Goal: Task Accomplishment & Management: Manage account settings

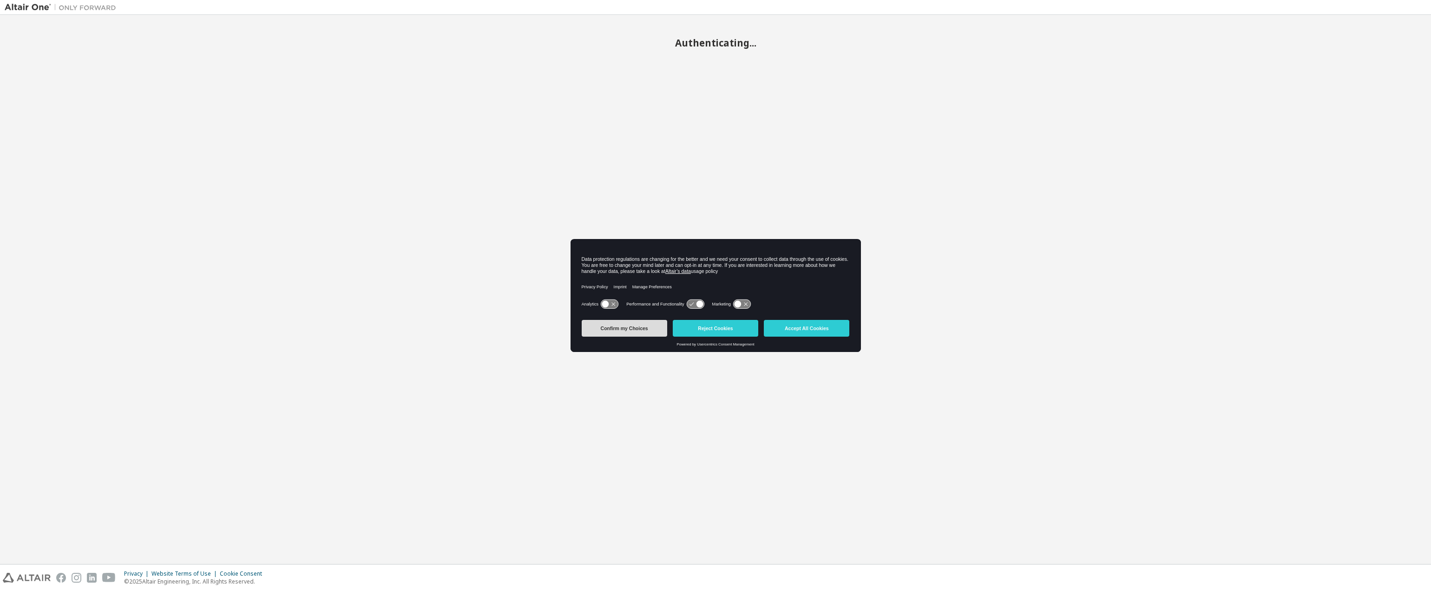
click at [633, 330] on button "Confirm my Choices" at bounding box center [625, 328] width 86 height 17
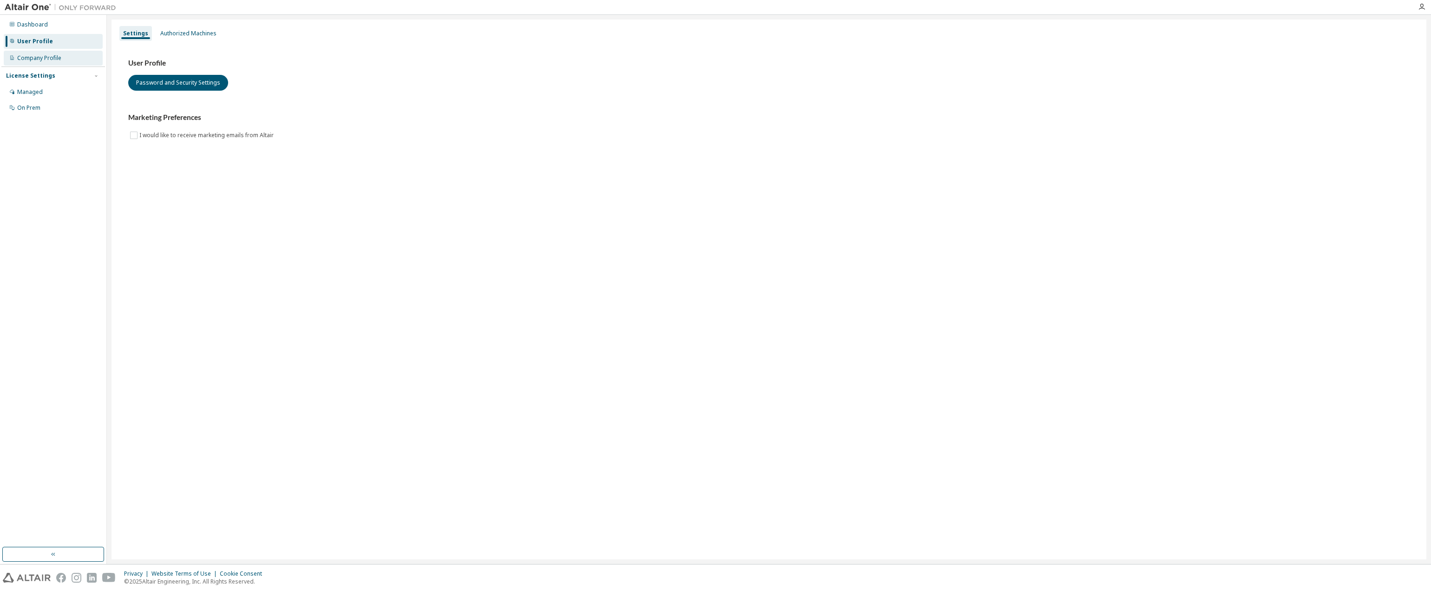
click at [49, 56] on div "Company Profile" at bounding box center [39, 57] width 44 height 7
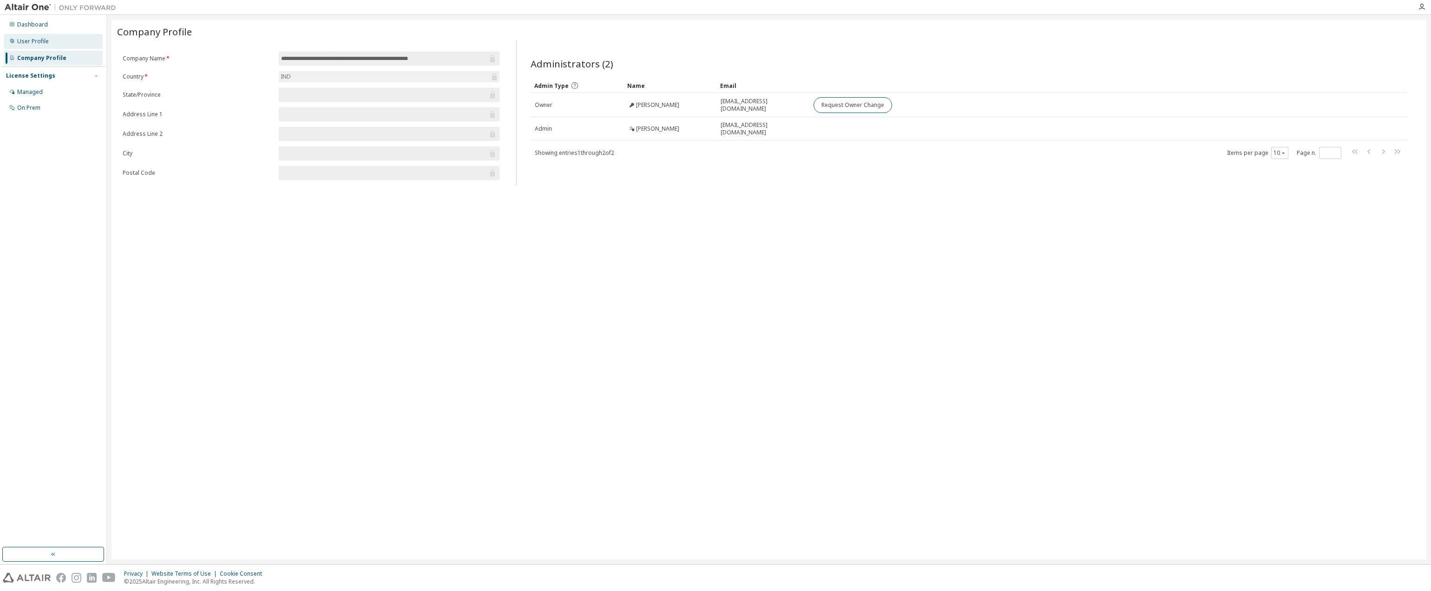
click at [64, 44] on div "User Profile" at bounding box center [53, 41] width 99 height 15
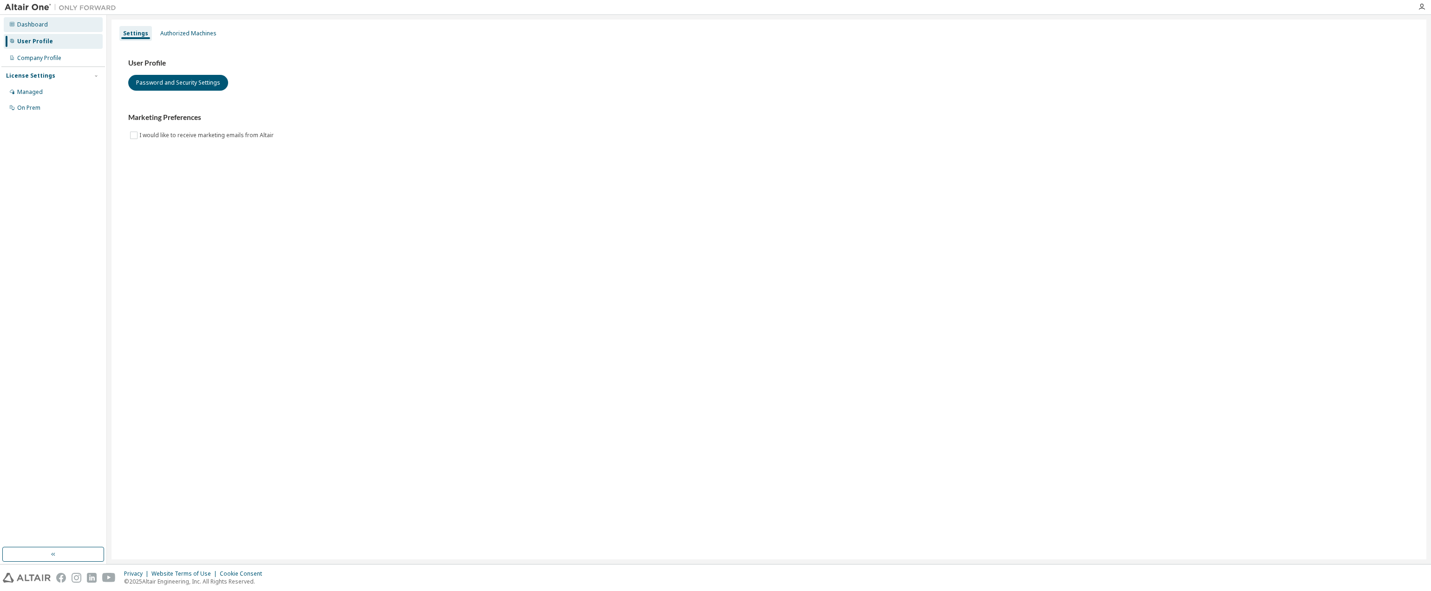
click at [45, 20] on div "Dashboard" at bounding box center [53, 24] width 99 height 15
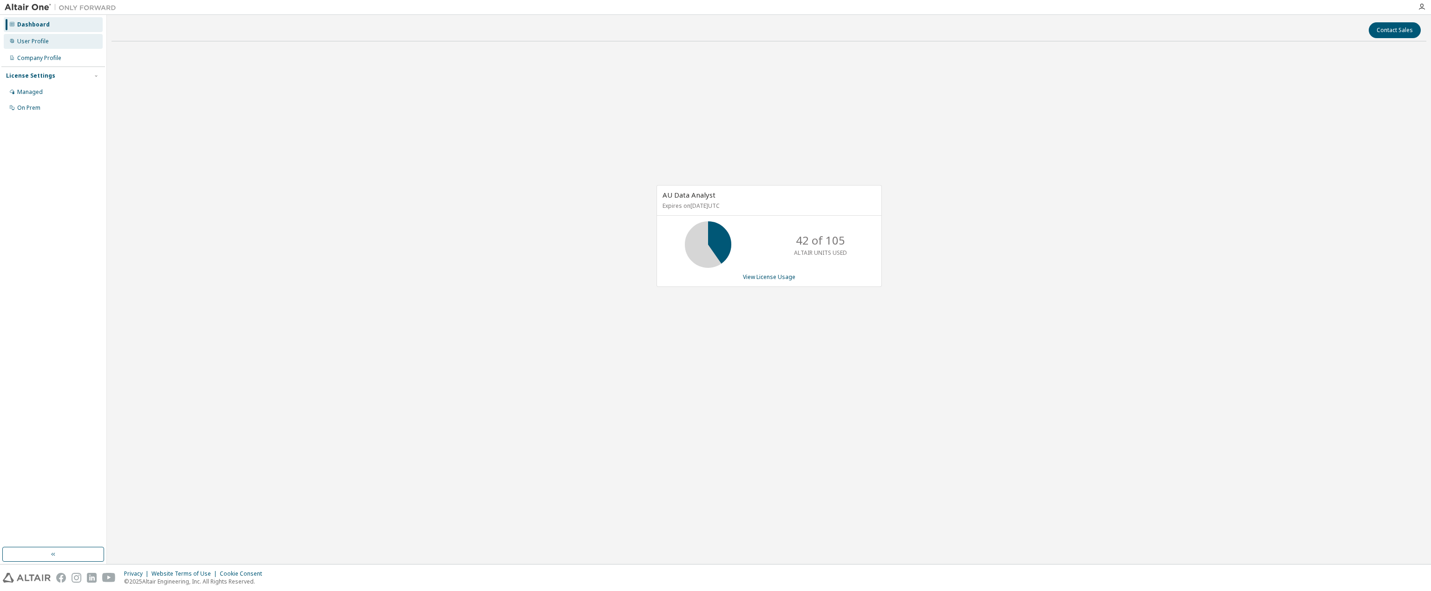
click at [25, 38] on div "User Profile" at bounding box center [33, 41] width 32 height 7
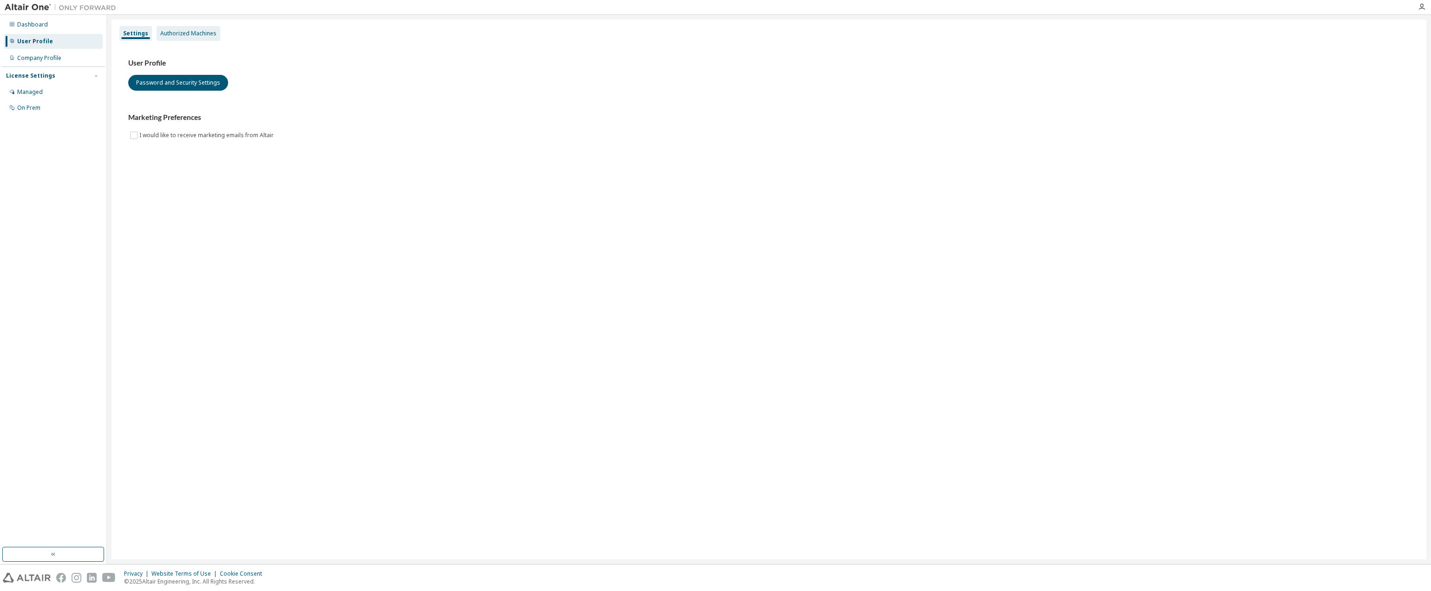
click at [190, 32] on div "Authorized Machines" at bounding box center [188, 33] width 56 height 7
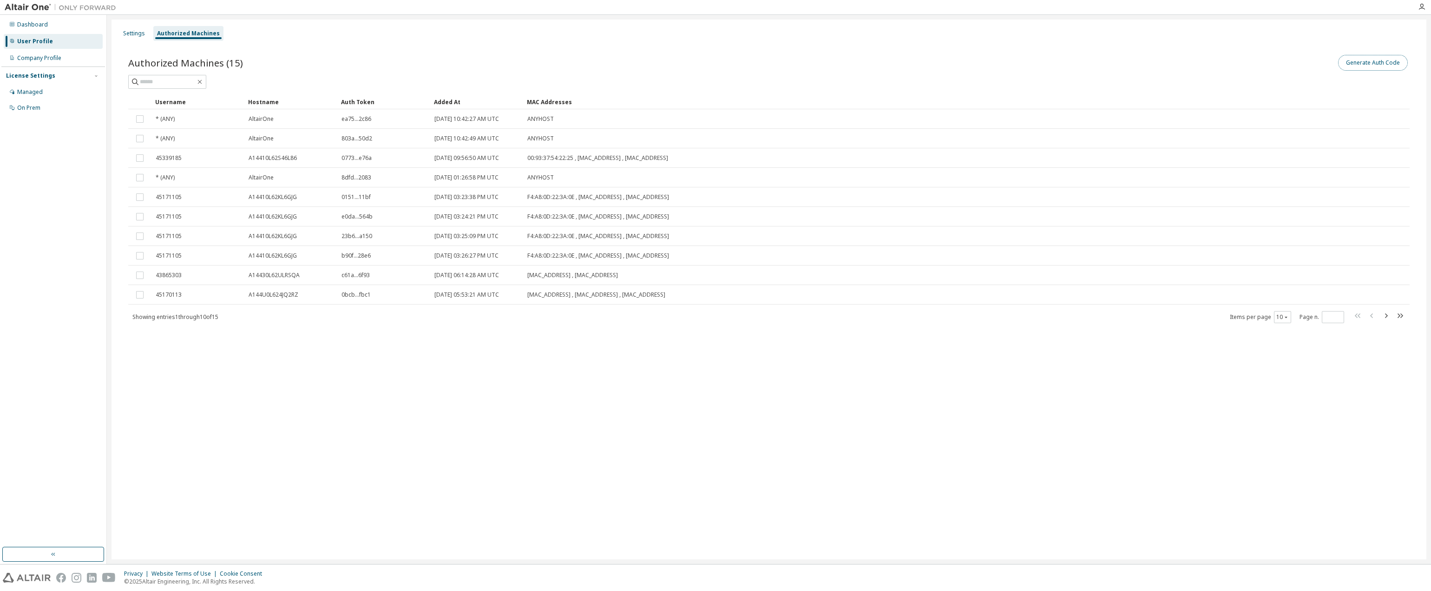
click at [1369, 65] on button "Generate Auth Code" at bounding box center [1373, 63] width 70 height 16
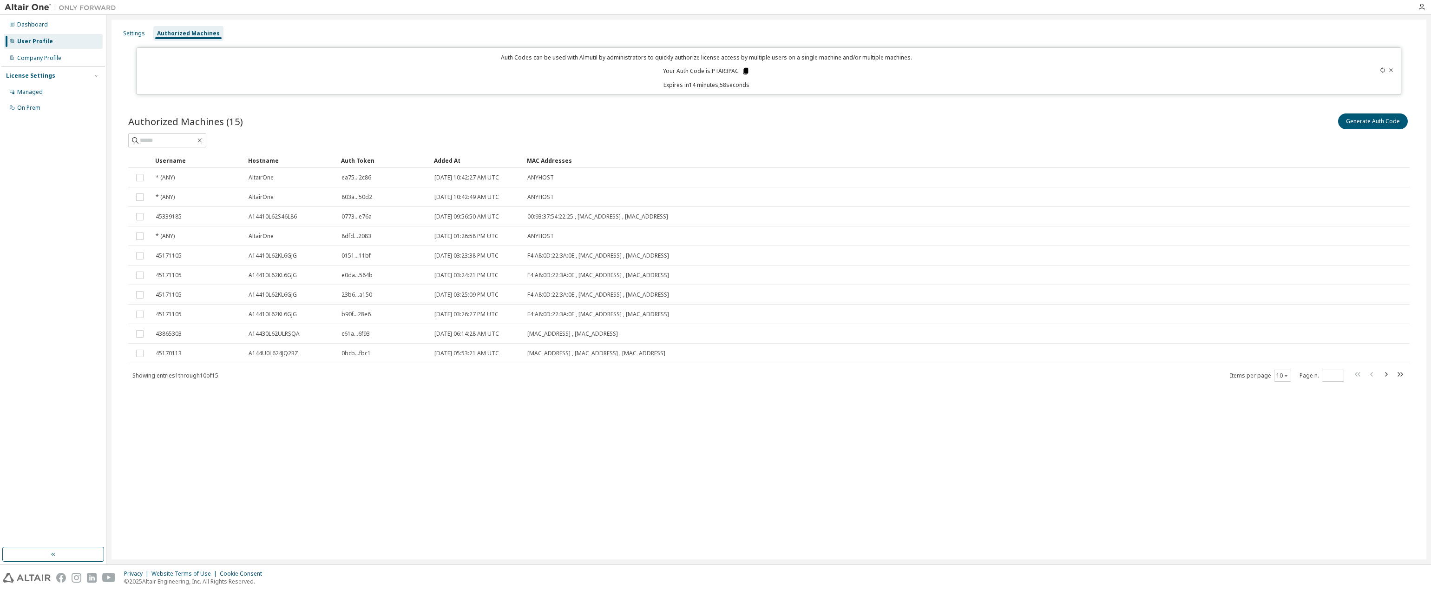
click at [746, 72] on icon at bounding box center [745, 71] width 5 height 7
